Goal: Task Accomplishment & Management: Manage account settings

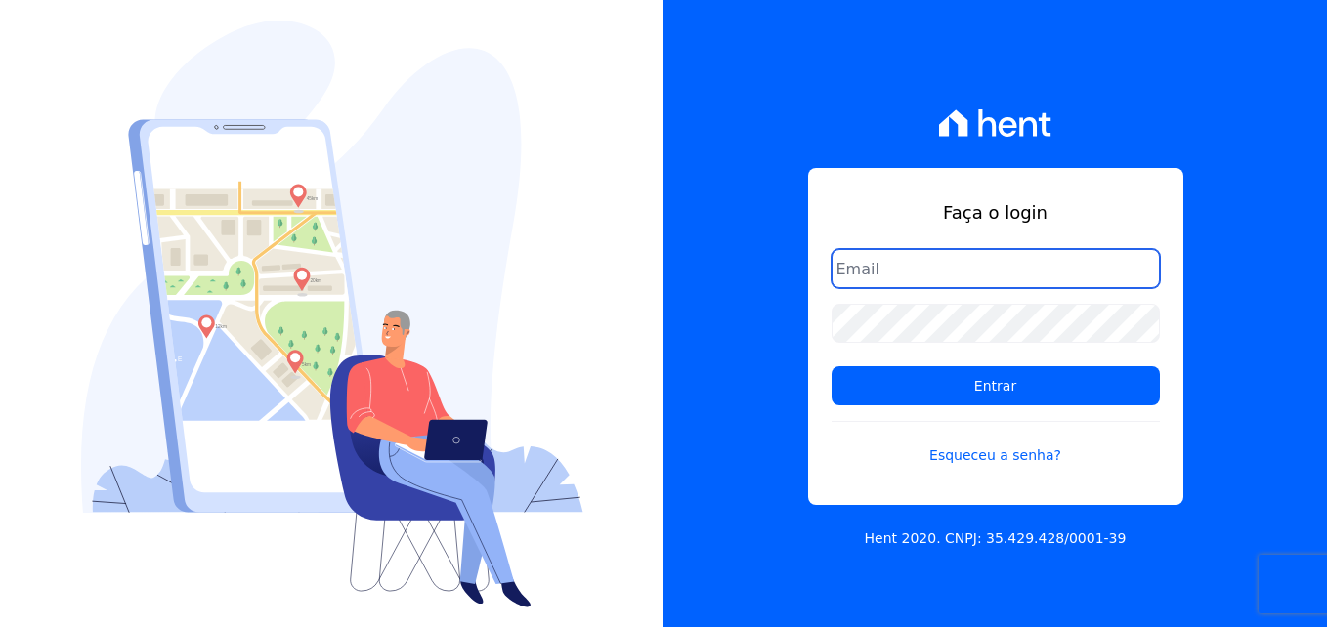
click at [1001, 274] on input "email" at bounding box center [996, 268] width 328 height 39
type input "jessica.souza@markaprime.com.br"
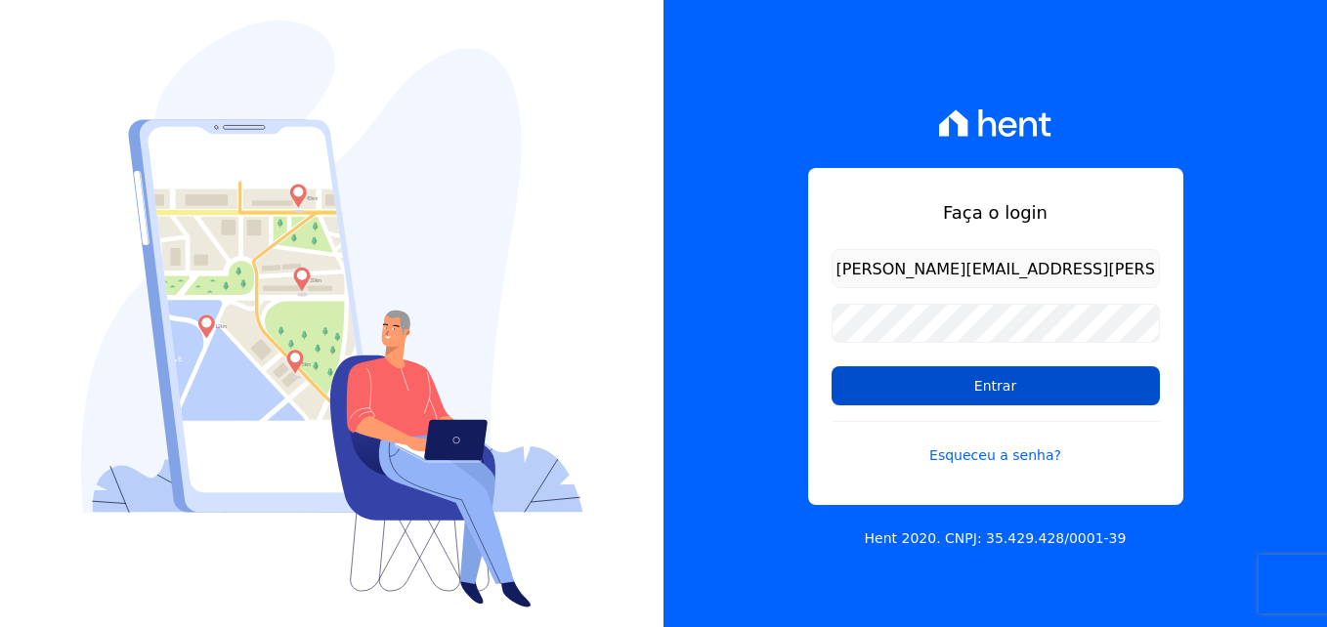
click at [859, 386] on input "Entrar" at bounding box center [996, 385] width 328 height 39
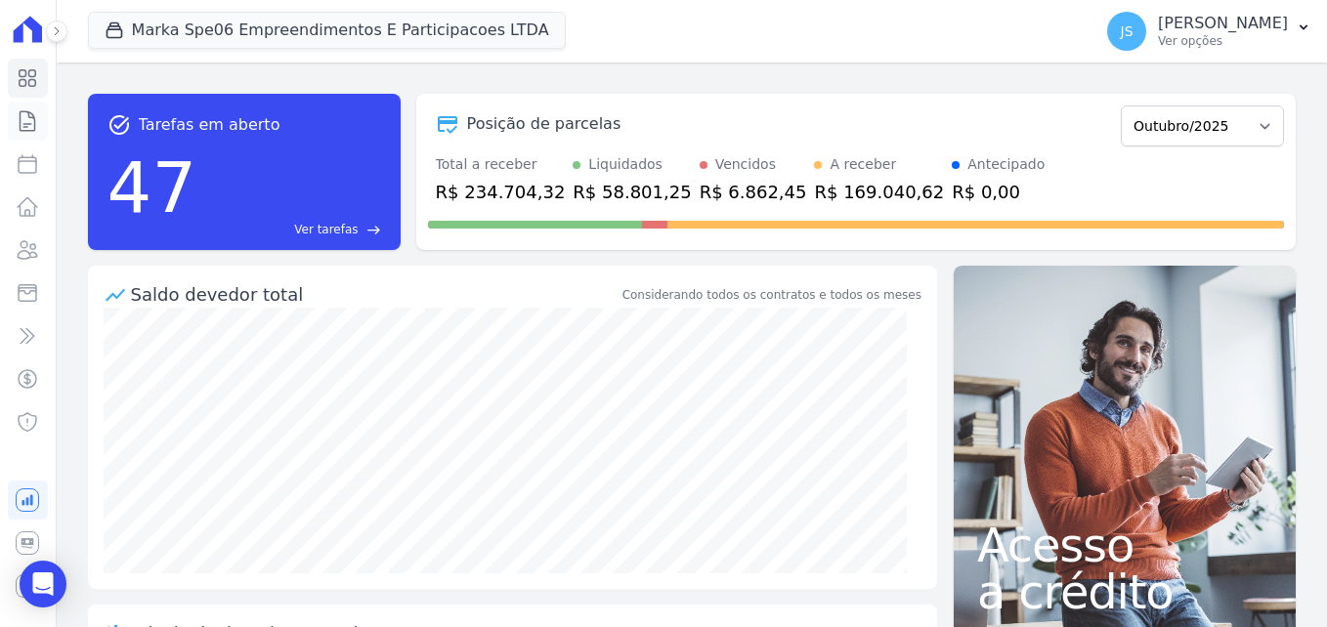
click at [36, 128] on icon at bounding box center [27, 120] width 23 height 23
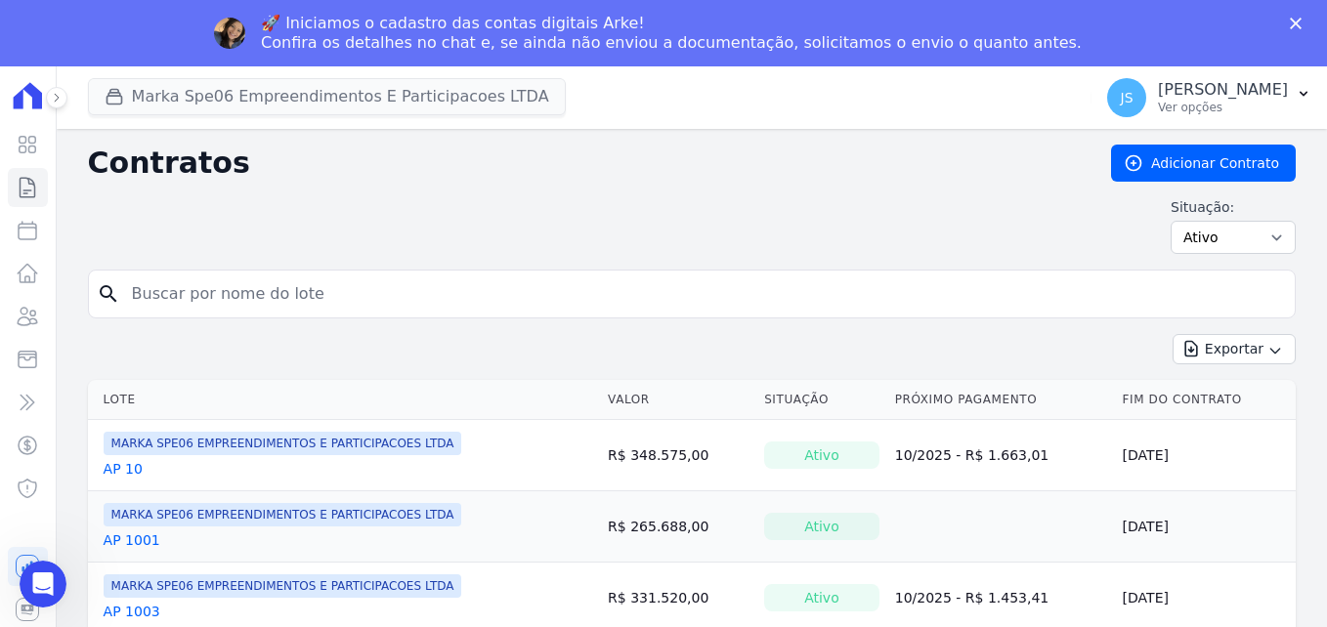
click at [296, 13] on div "🚀 Iniciamos o cadastro das contas digitais Arke! Confira os detalhes no chat e,…" at bounding box center [663, 33] width 1327 height 51
click at [270, 77] on div "Marka Spe06 Empreendimentos E Participacoes LTDA MARKA DO BRASIL EMPREENDIMENTO…" at bounding box center [586, 97] width 997 height 64
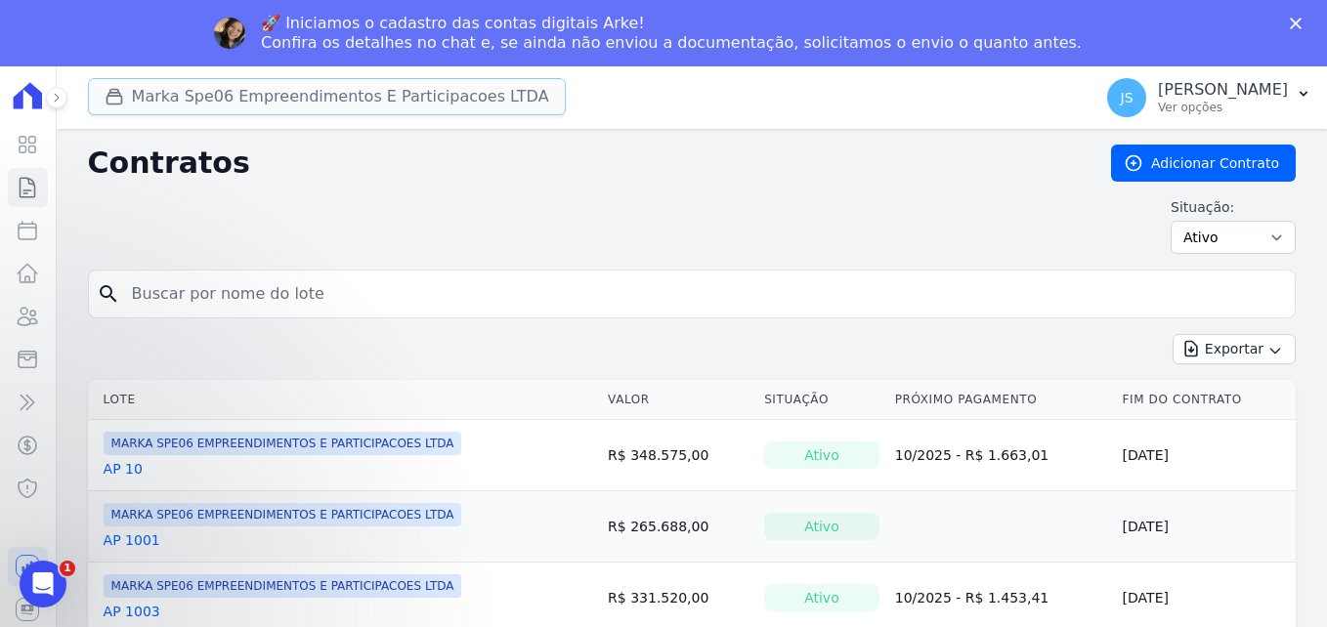
click at [295, 88] on button "Marka Spe06 Empreendimentos E Participacoes LTDA" at bounding box center [327, 96] width 478 height 37
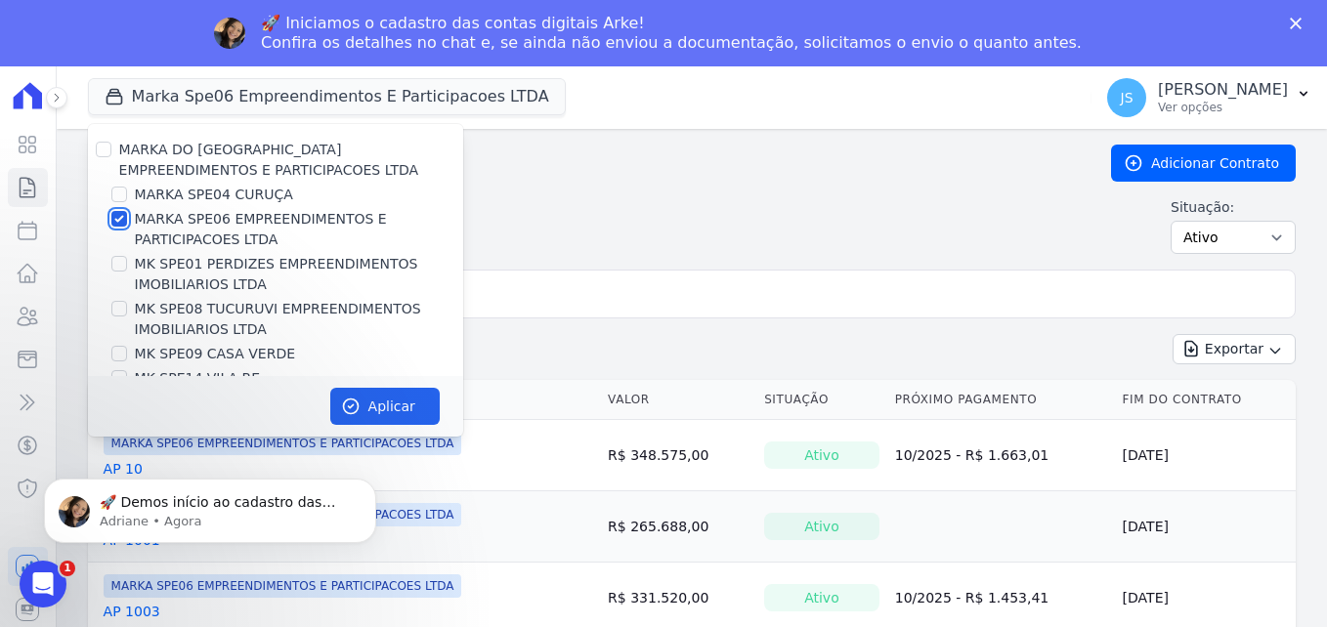
click at [125, 220] on input "MARKA SPE06 EMPREENDIMENTOS E PARTICIPACOES LTDA" at bounding box center [119, 219] width 16 height 16
checkbox input "false"
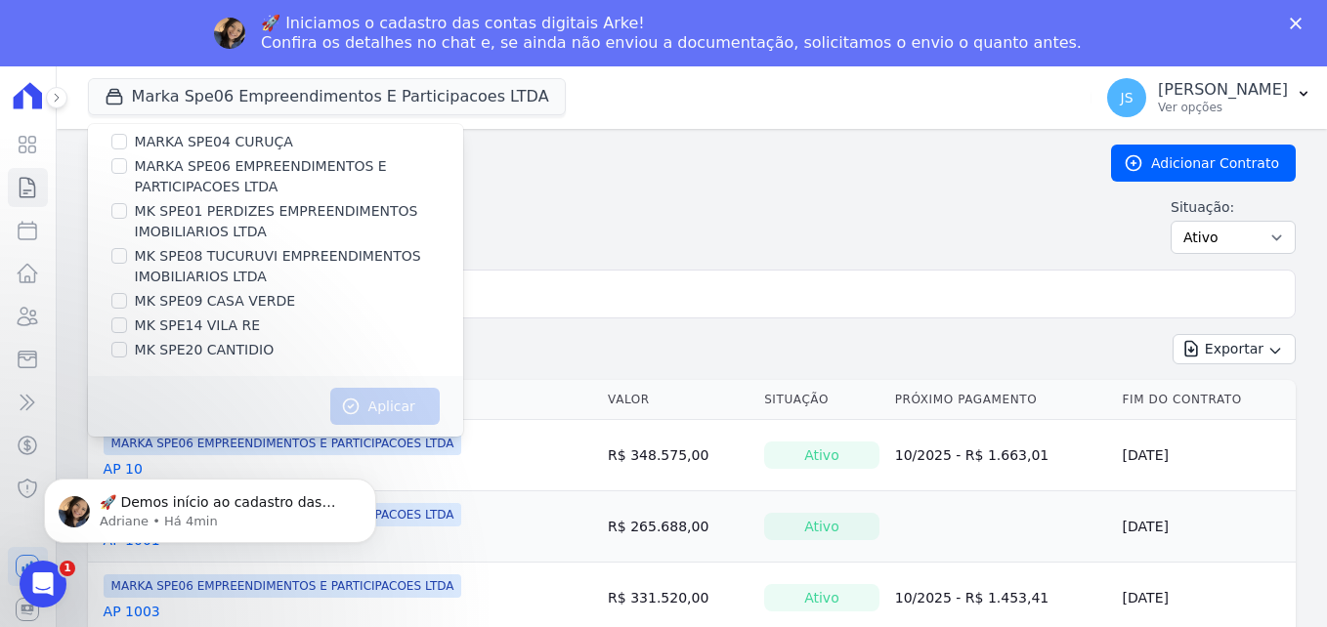
click at [614, 221] on div "Situação: Ativo Todos Pausado Distratado Rascunho Expirado Encerrado" at bounding box center [692, 225] width 1208 height 57
